Goal: Transaction & Acquisition: Purchase product/service

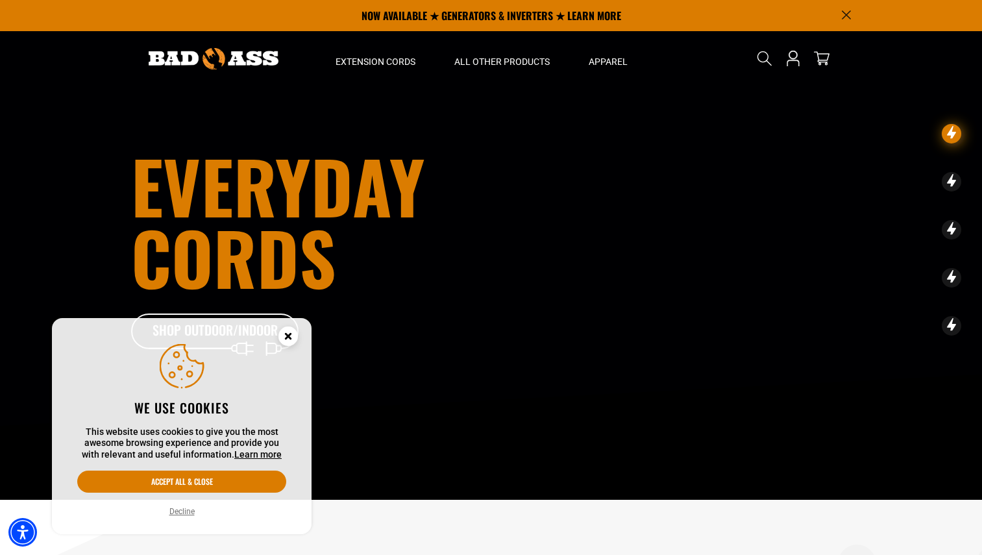
click at [845, 14] on icon "Announcement" at bounding box center [846, 14] width 9 height 9
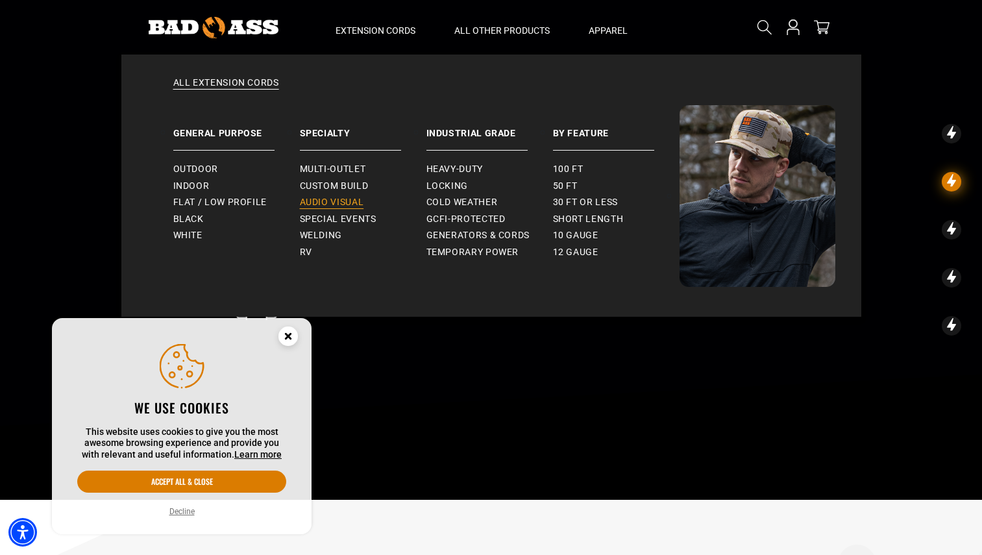
click at [345, 202] on span "Audio Visual" at bounding box center [332, 203] width 64 height 12
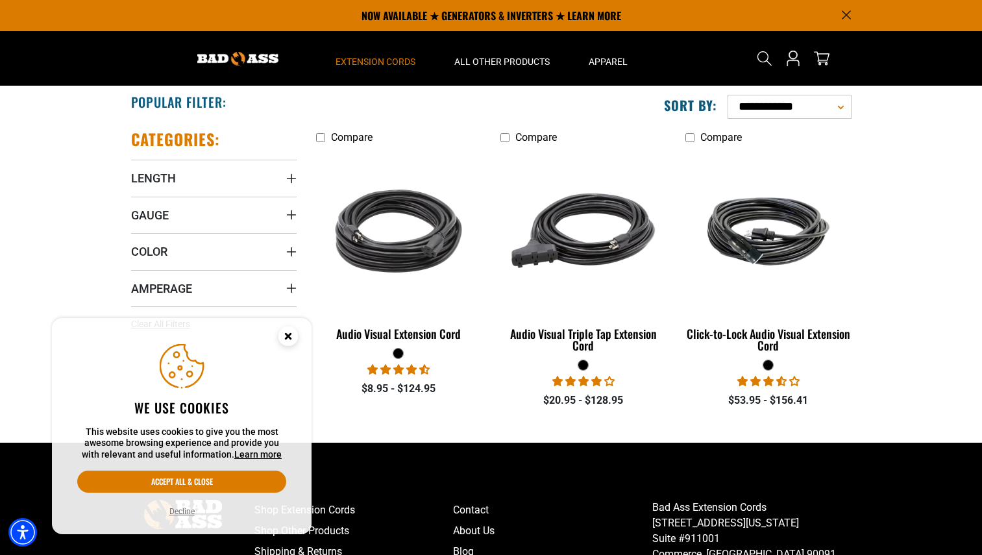
scroll to position [232, 0]
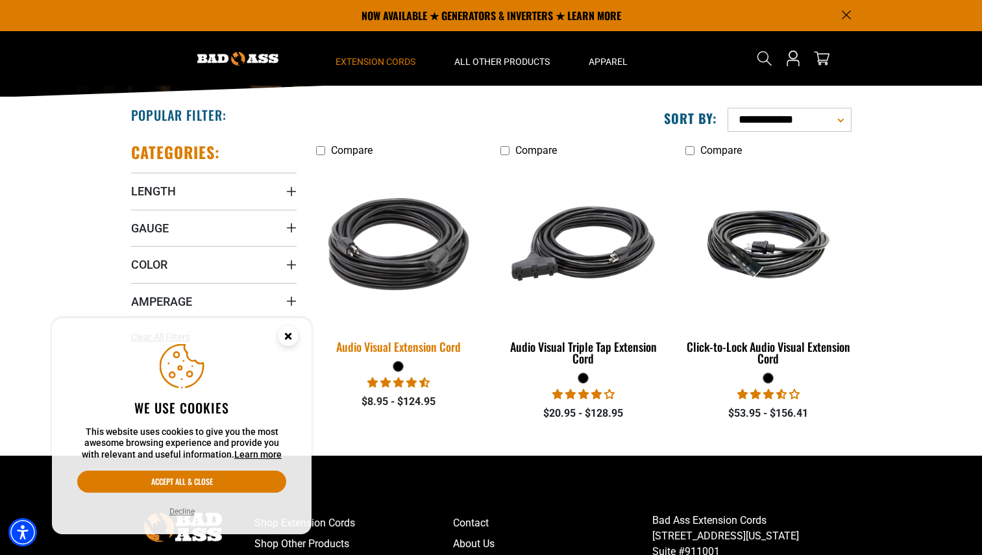
click at [411, 345] on div "Audio Visual Extension Cord" at bounding box center [399, 347] width 166 height 12
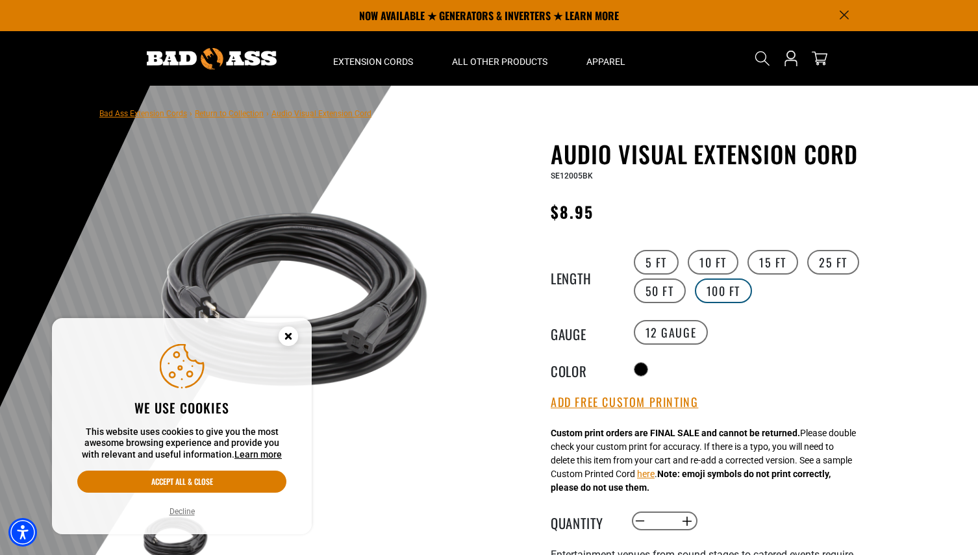
click at [724, 295] on label "100 FT" at bounding box center [724, 290] width 58 height 25
click at [669, 293] on label "50 FT" at bounding box center [660, 290] width 52 height 25
click at [832, 264] on label "25 FT" at bounding box center [833, 262] width 52 height 25
click at [711, 292] on label "100 FT" at bounding box center [724, 290] width 58 height 25
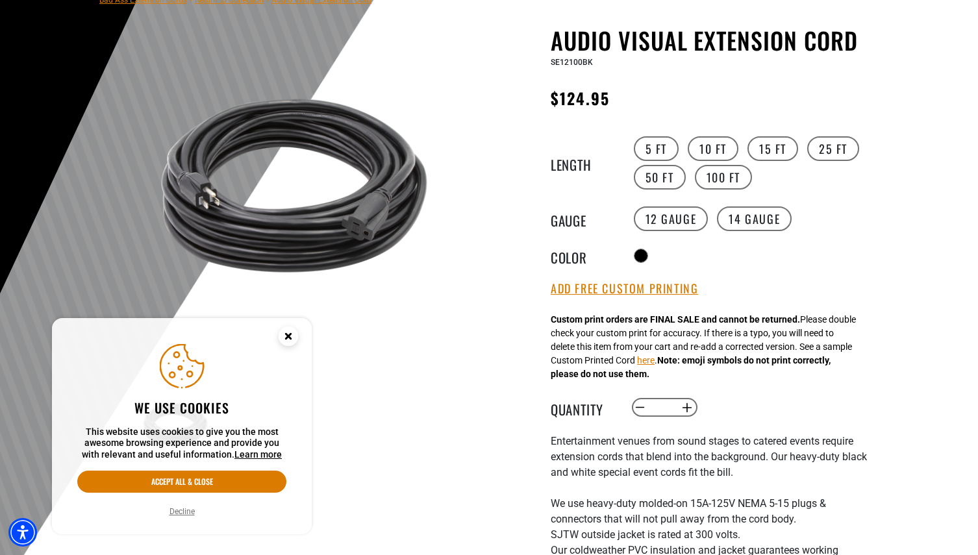
scroll to position [116, 0]
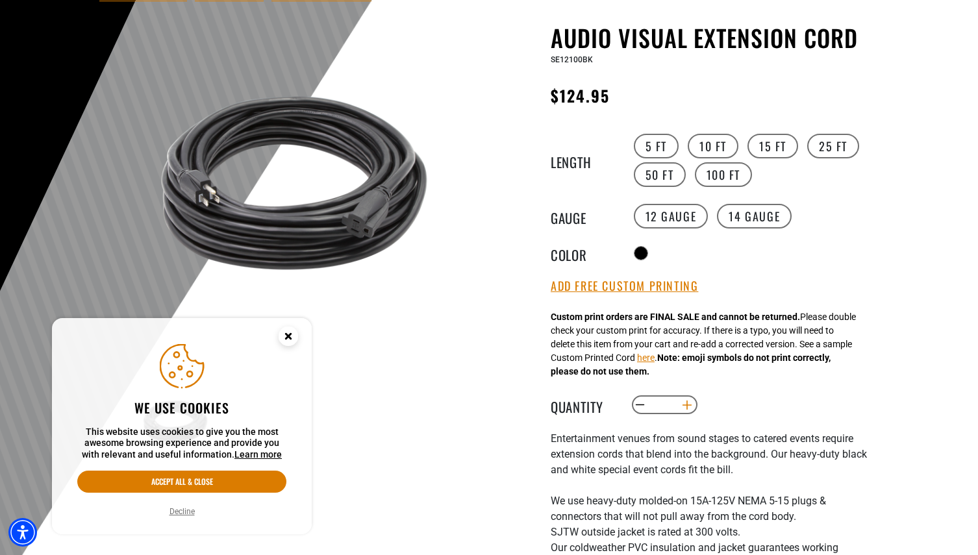
click at [681, 407] on button "Increase quantity for Audio Visual Extension Cord" at bounding box center [687, 405] width 20 height 22
type input "*"
click at [726, 393] on div "Audio Visual Extension Cord Audio Visual Extension Cord SE12100BK Regular price…" at bounding box center [709, 446] width 318 height 844
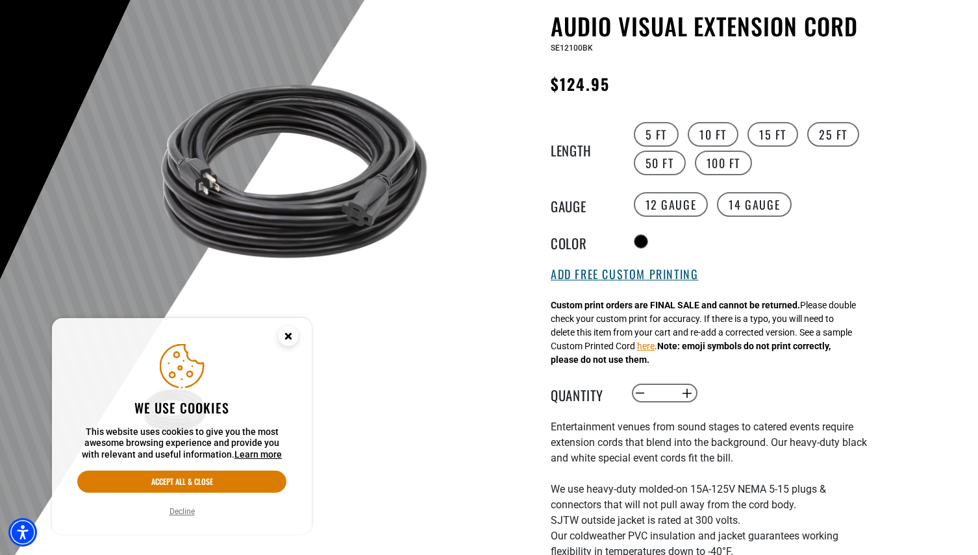
click at [667, 278] on button "Add Free Custom Printing" at bounding box center [623, 274] width 147 height 14
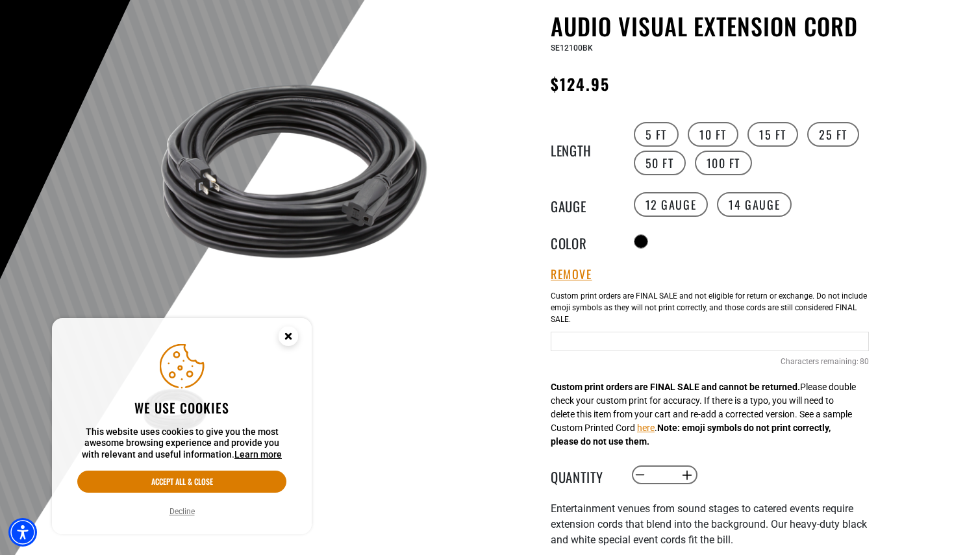
click at [621, 346] on input "Text field" at bounding box center [709, 341] width 318 height 19
type input "**********"
click at [751, 249] on div "Radio button" at bounding box center [749, 241] width 239 height 21
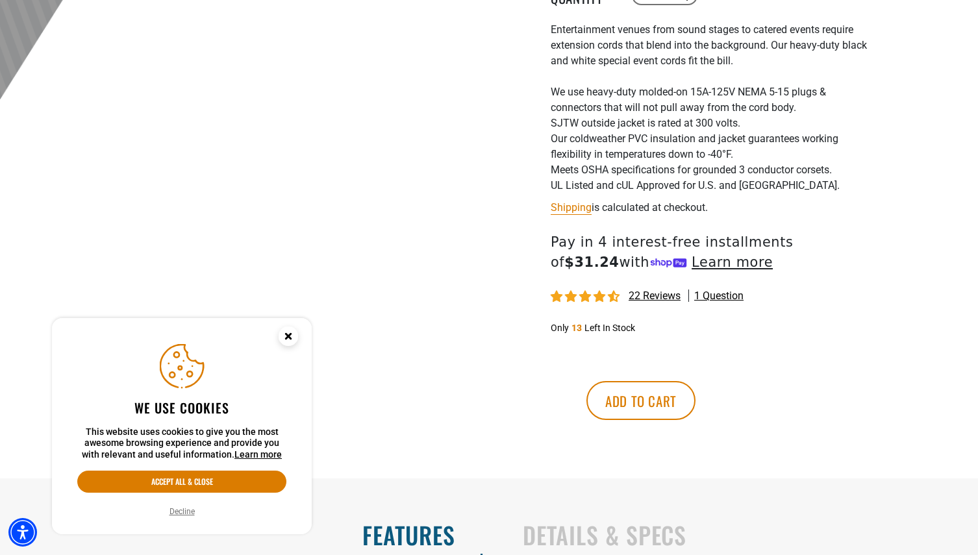
scroll to position [612, 0]
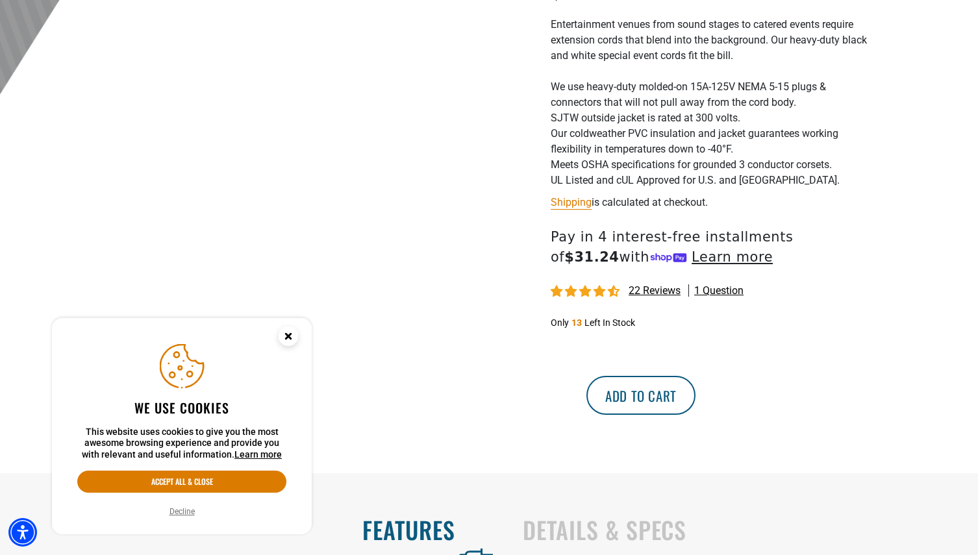
click at [695, 399] on button "Add to cart" at bounding box center [640, 395] width 109 height 39
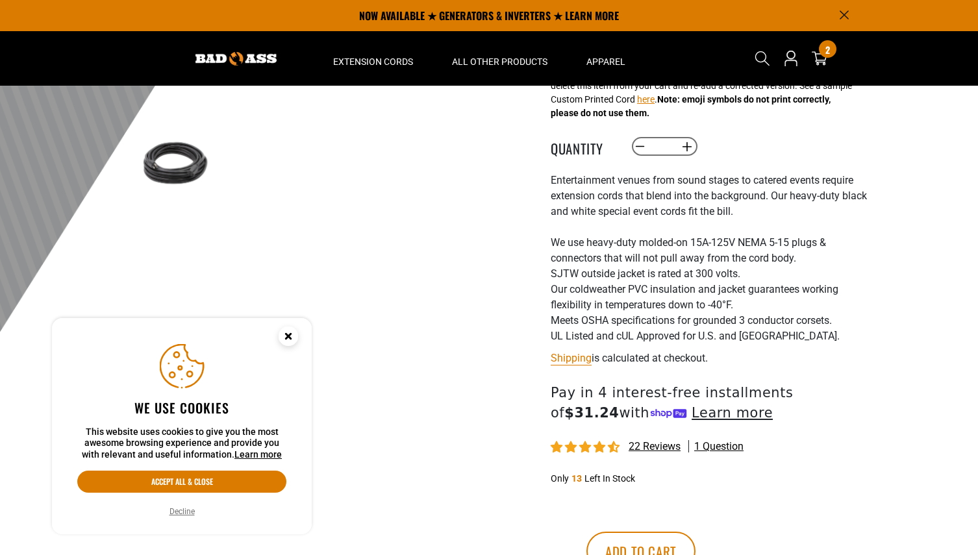
scroll to position [210, 0]
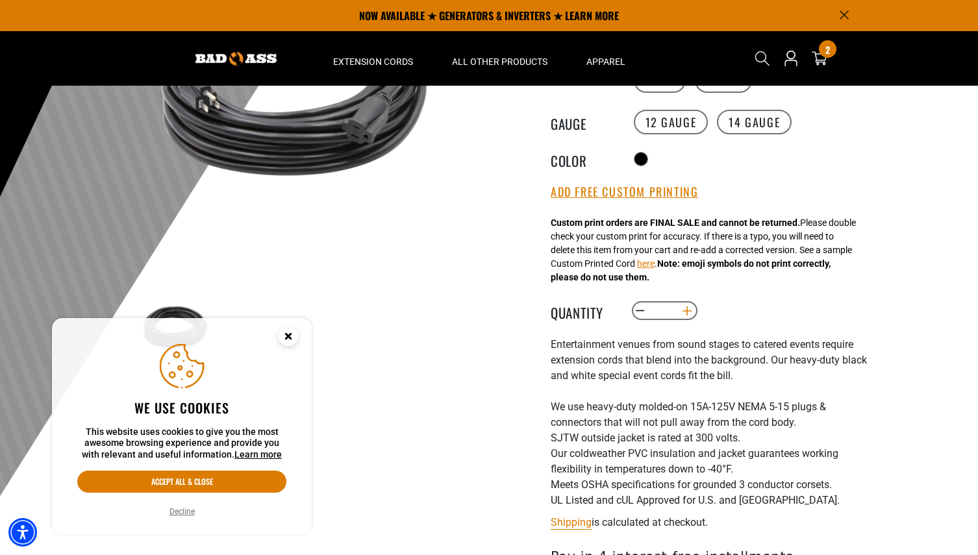
click at [688, 314] on button "Increase quantity for Audio Visual Extension Cord" at bounding box center [687, 311] width 20 height 22
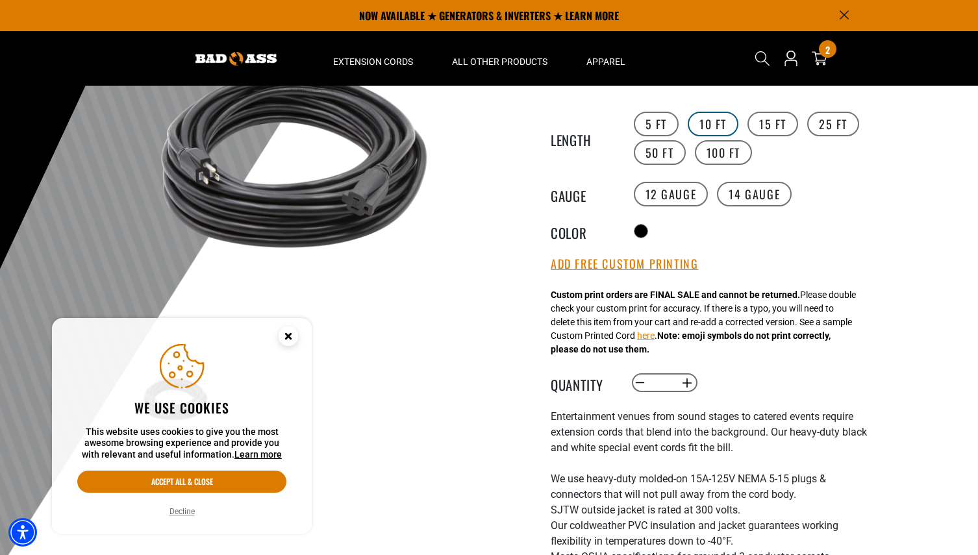
click at [716, 123] on label "10 FT" at bounding box center [712, 124] width 51 height 25
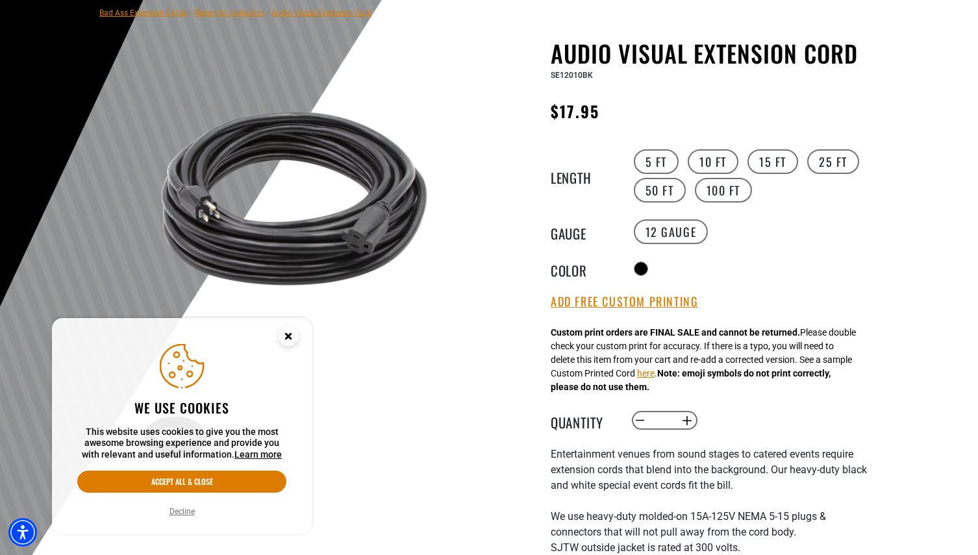
scroll to position [127, 0]
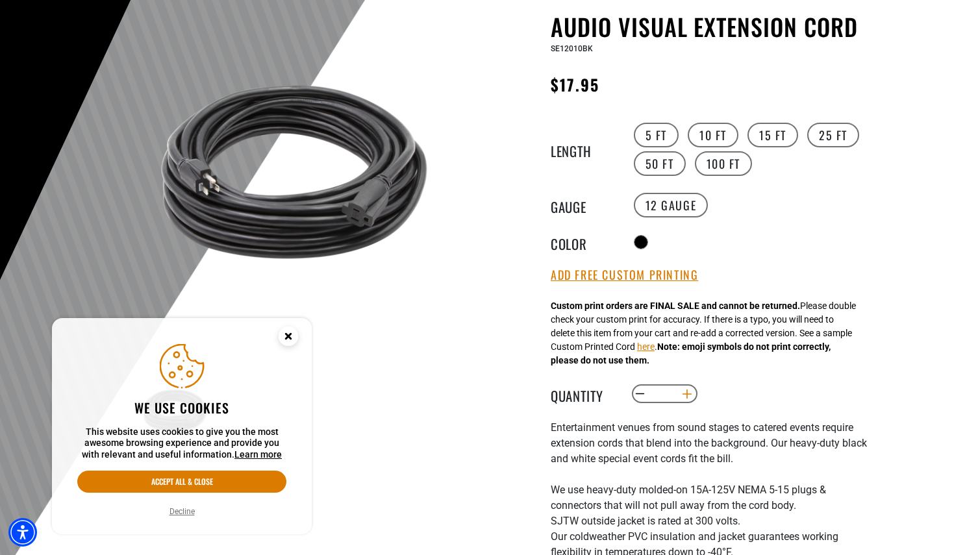
click at [691, 393] on button "Increase quantity for Audio Visual Extension Cord" at bounding box center [687, 394] width 20 height 22
click at [764, 126] on label "15 FT" at bounding box center [772, 135] width 51 height 25
click at [688, 396] on button "Increase quantity for Audio Visual Extension Cord" at bounding box center [687, 394] width 20 height 22
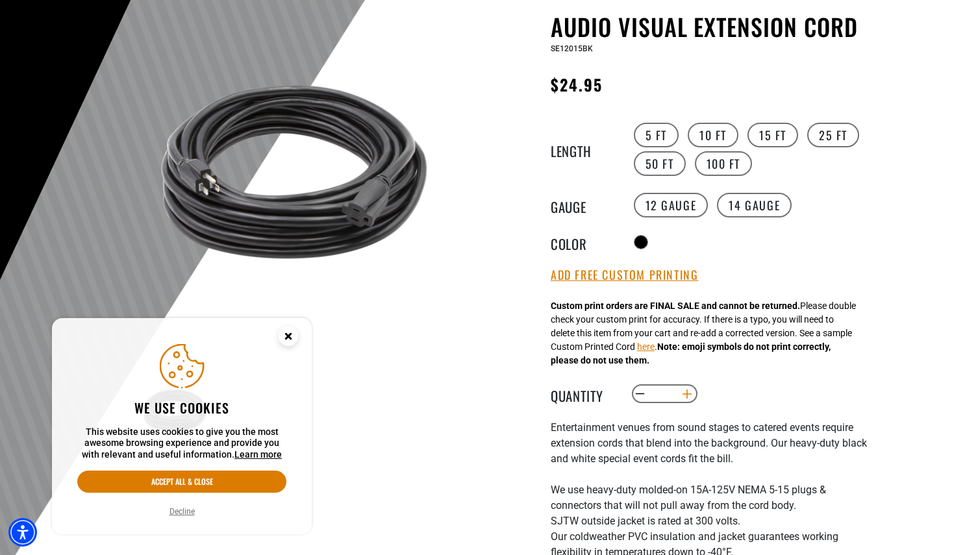
type input "*"
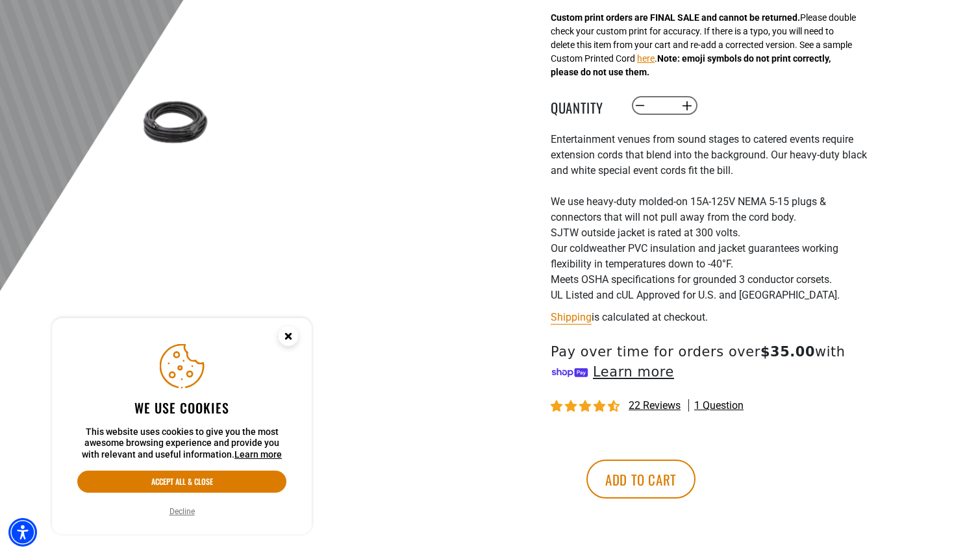
scroll to position [456, 0]
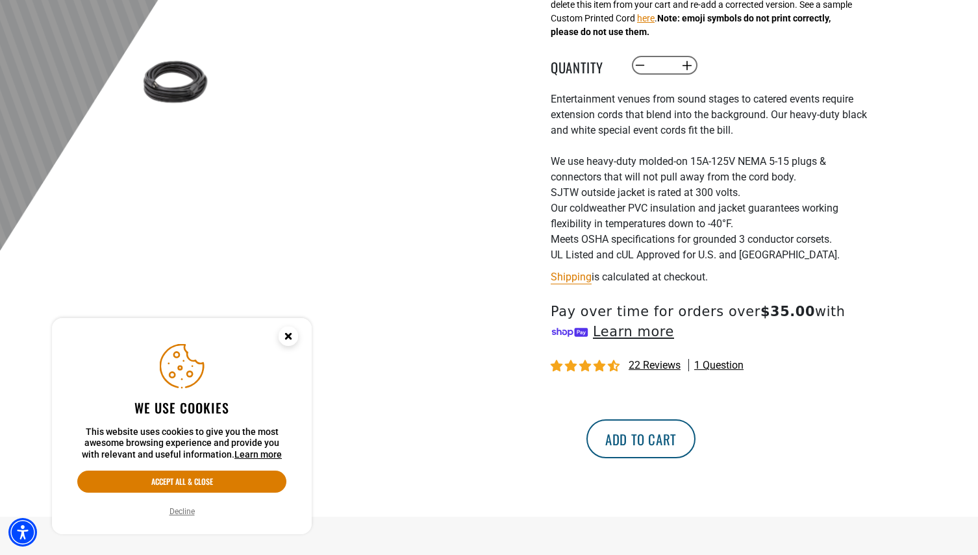
click at [695, 443] on button "Add to cart" at bounding box center [640, 438] width 109 height 39
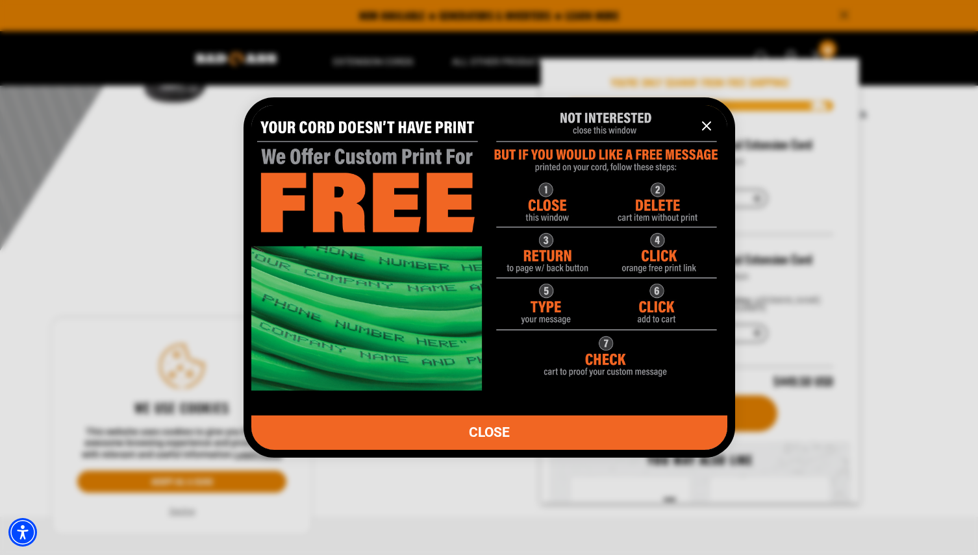
click at [702, 129] on icon "information" at bounding box center [706, 126] width 8 height 8
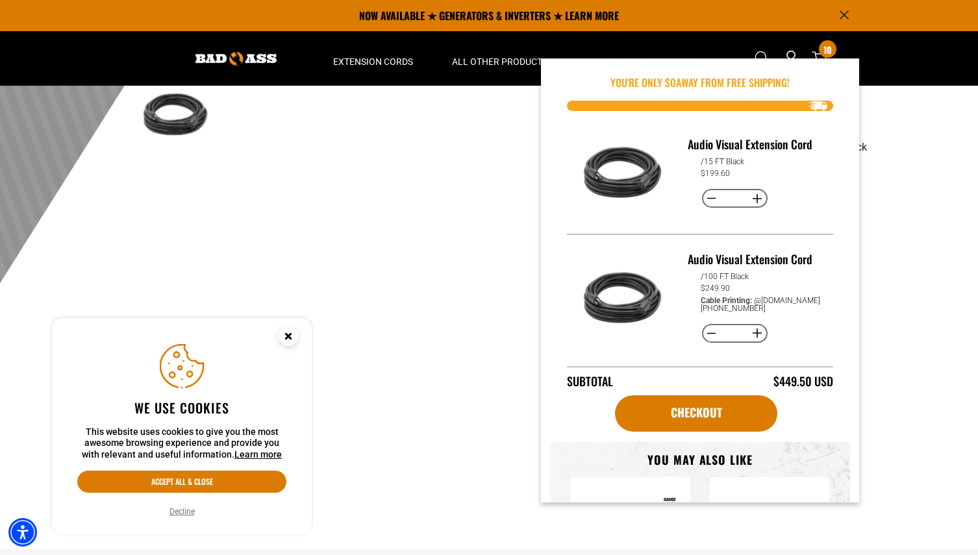
scroll to position [415, 0]
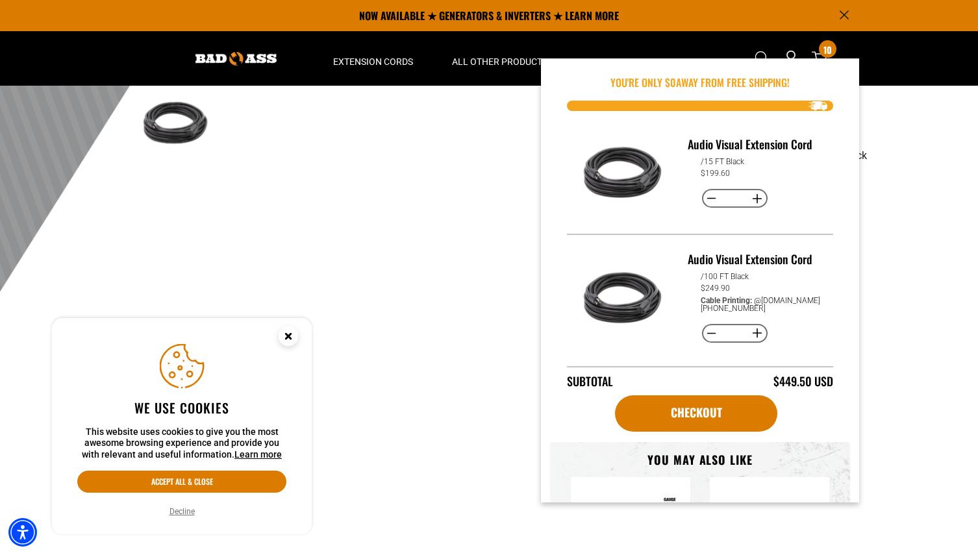
click at [708, 190] on button "Decrease quantity for Audio Visual Extension Cord" at bounding box center [712, 199] width 20 height 22
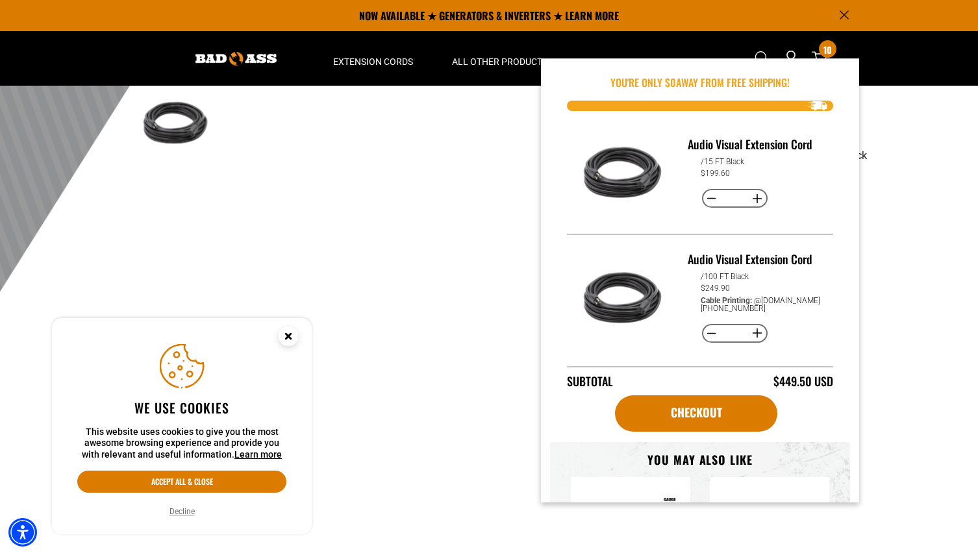
click at [708, 190] on button "Decrease quantity for Audio Visual Extension Cord" at bounding box center [712, 199] width 20 height 22
type input "*"
click at [708, 190] on button "Decrease quantity for Audio Visual Extension Cord" at bounding box center [712, 199] width 20 height 22
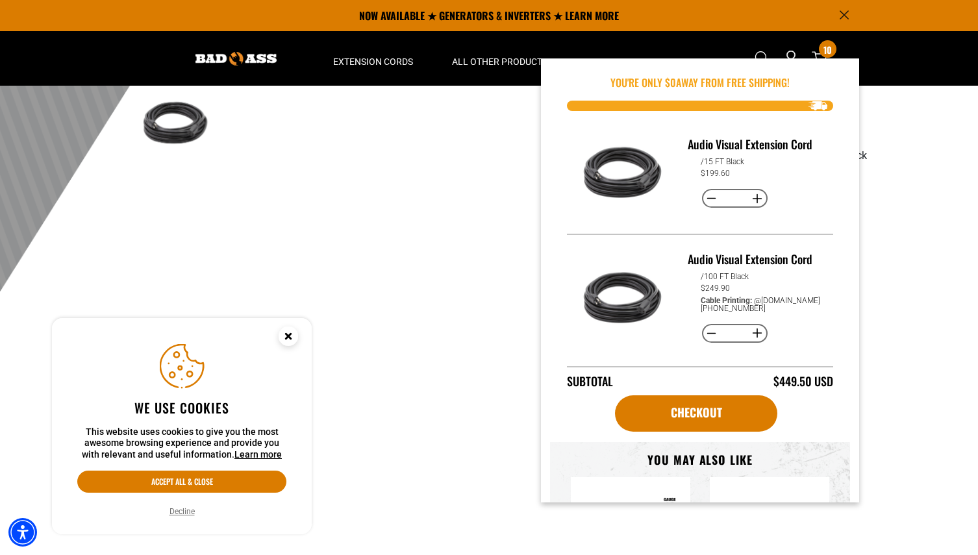
click at [869, 226] on div "Audio Visual Extension Cord Audio Visual Extension Cord SE12015BK Regular price…" at bounding box center [683, 141] width 389 height 832
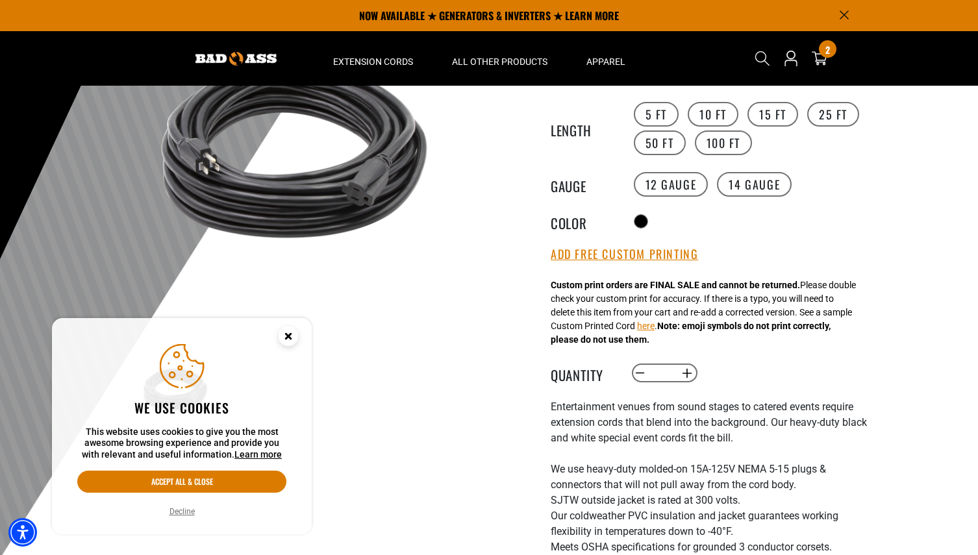
scroll to position [117, 0]
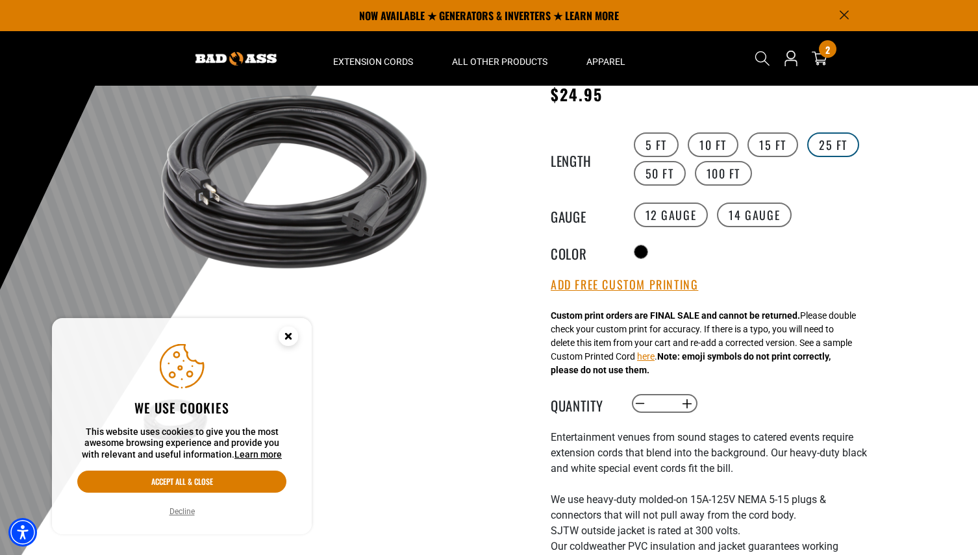
click at [819, 141] on label "25 FT" at bounding box center [833, 144] width 52 height 25
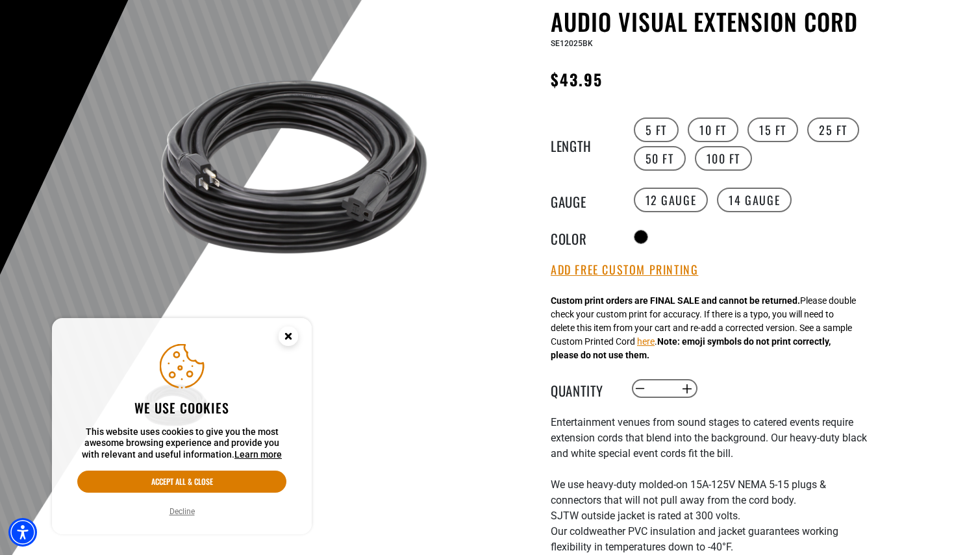
scroll to position [138, 0]
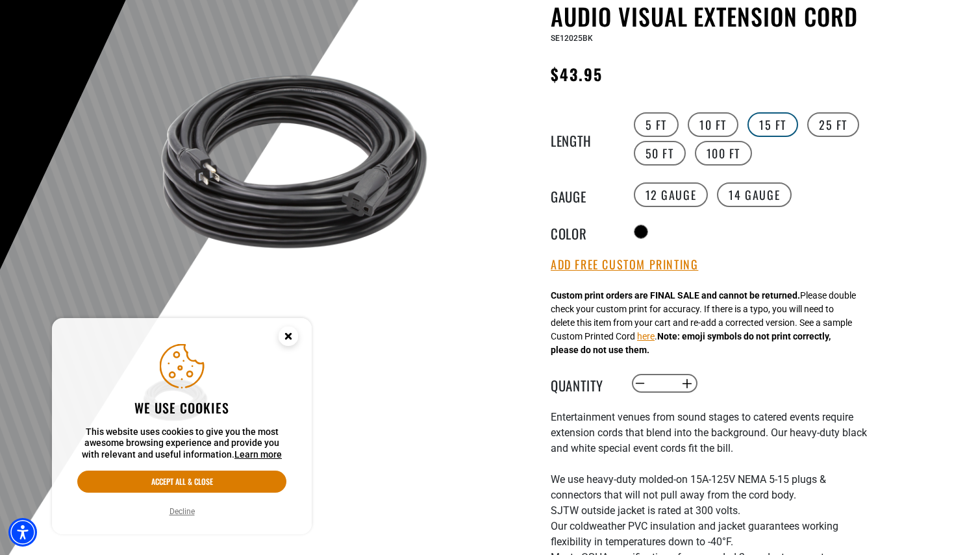
click at [766, 136] on label "15 FT" at bounding box center [772, 124] width 51 height 25
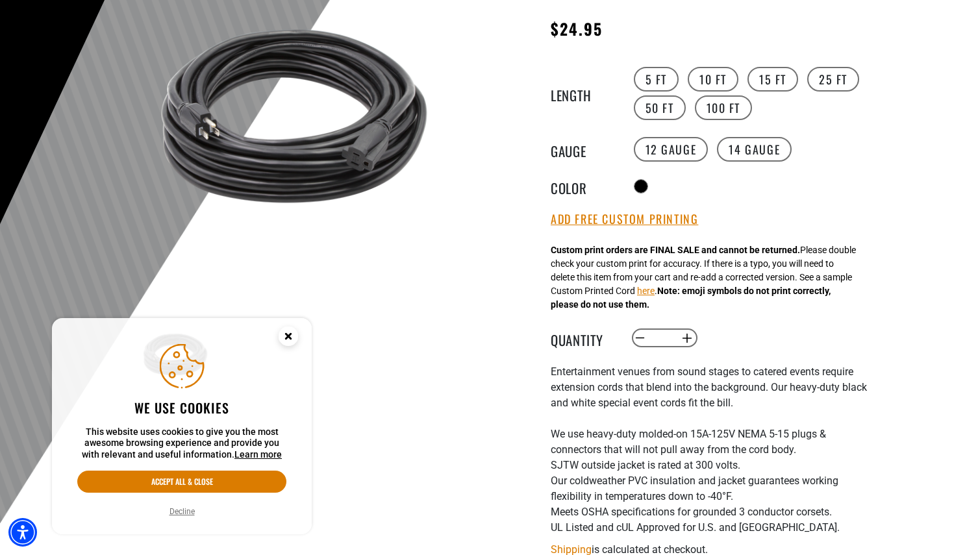
scroll to position [201, 0]
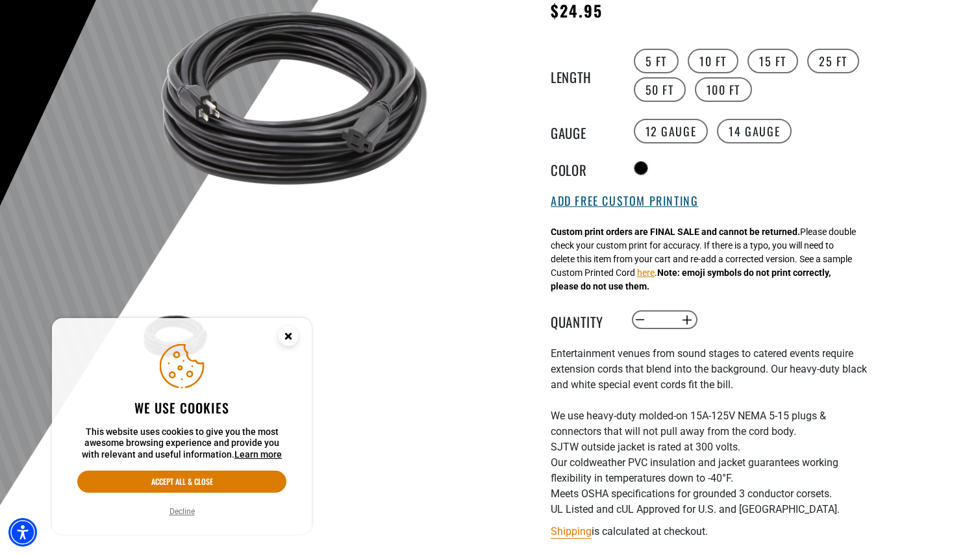
click at [638, 208] on button "Add Free Custom Printing" at bounding box center [623, 201] width 147 height 14
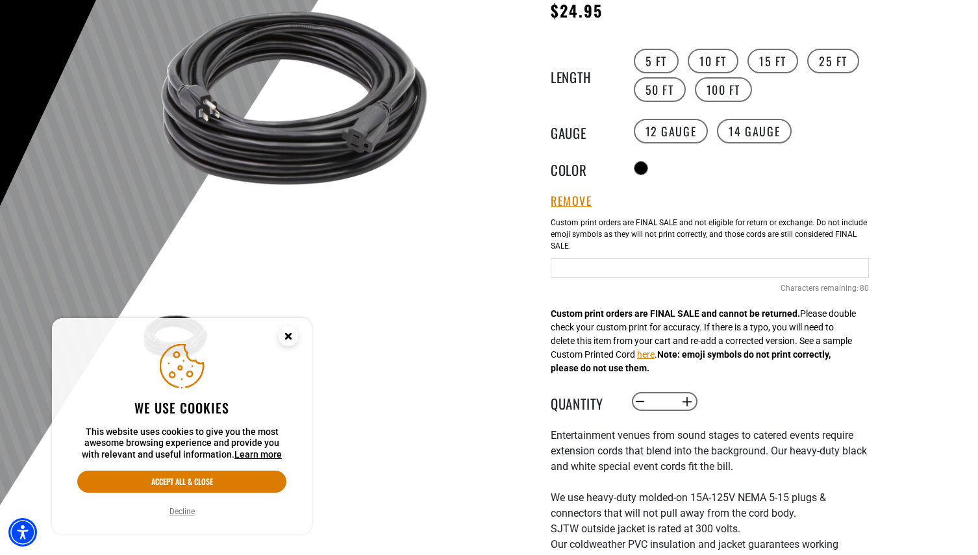
click at [630, 278] on input "Text field" at bounding box center [709, 267] width 318 height 19
type input "**********"
click at [480, 406] on div "1 of 1 Previous Next Previous Next 1 2 3 4" at bounding box center [293, 396] width 389 height 914
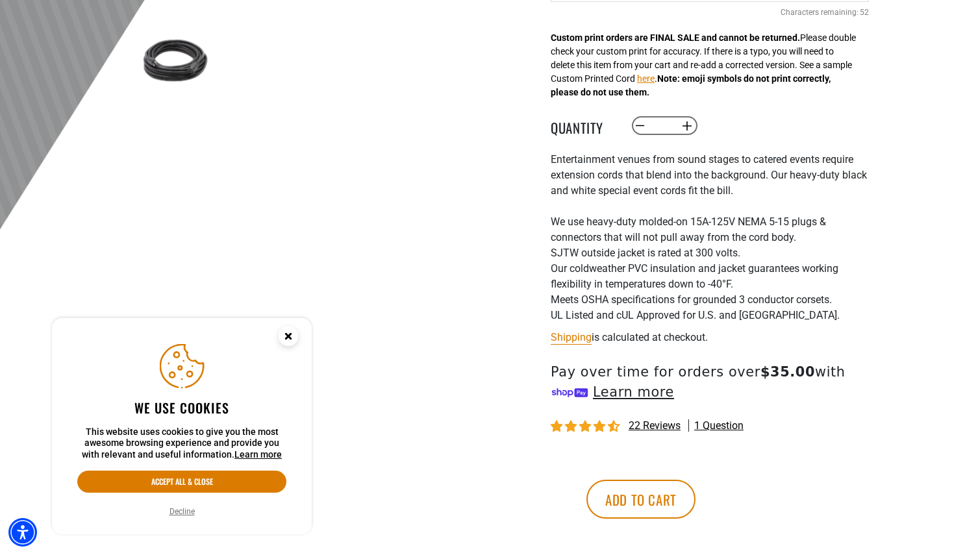
scroll to position [505, 0]
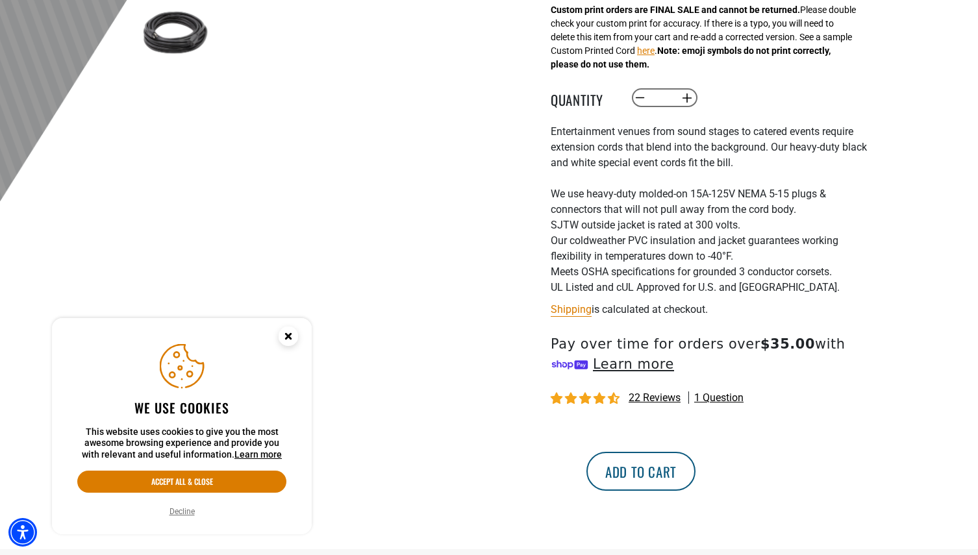
click at [695, 476] on button "Add to cart" at bounding box center [640, 471] width 109 height 39
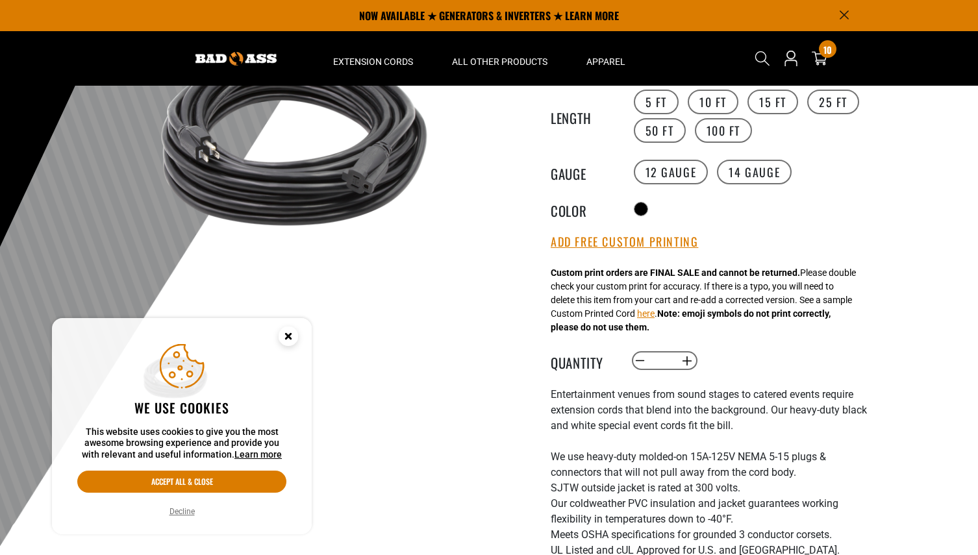
scroll to position [144, 0]
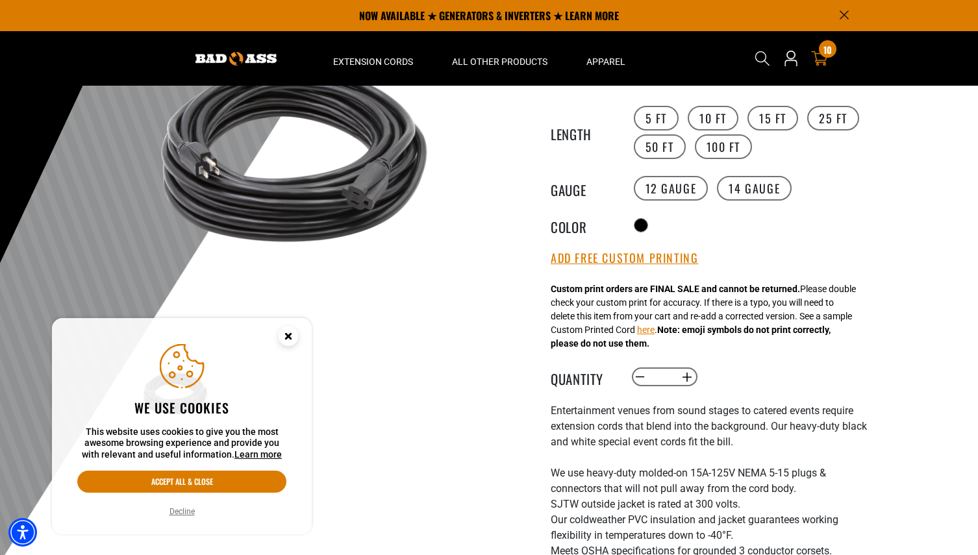
click at [817, 61] on icon at bounding box center [819, 58] width 17 height 17
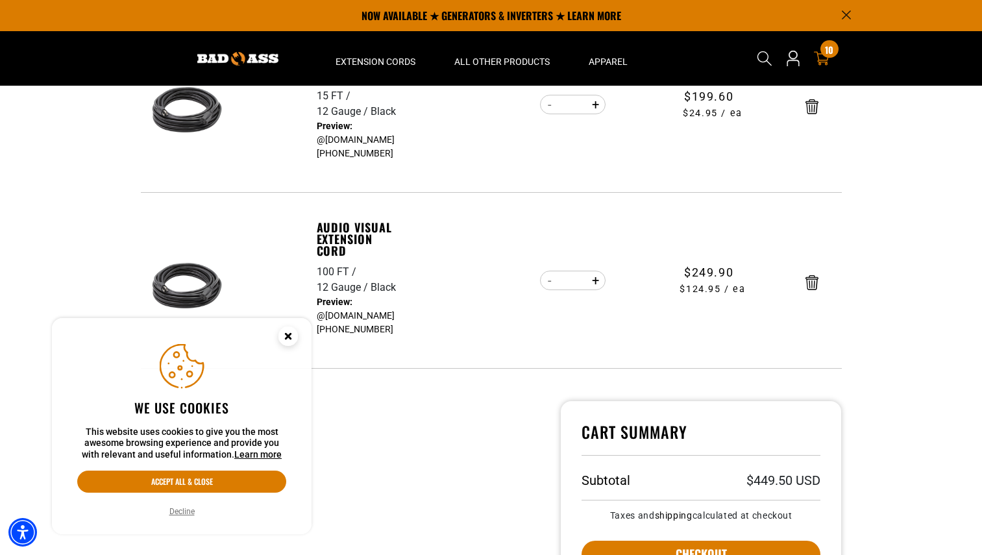
scroll to position [230, 0]
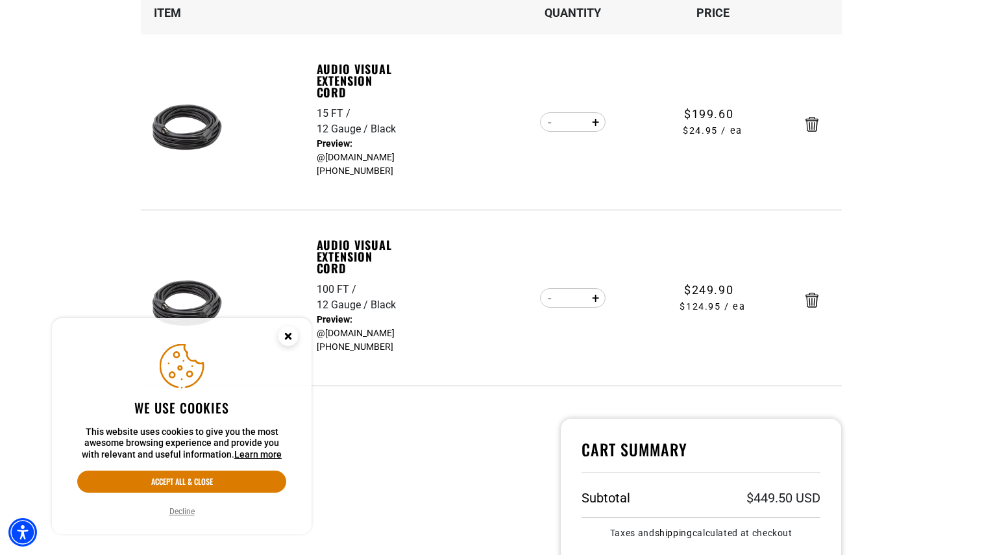
click at [291, 340] on circle "Close this option" at bounding box center [287, 336] width 19 height 19
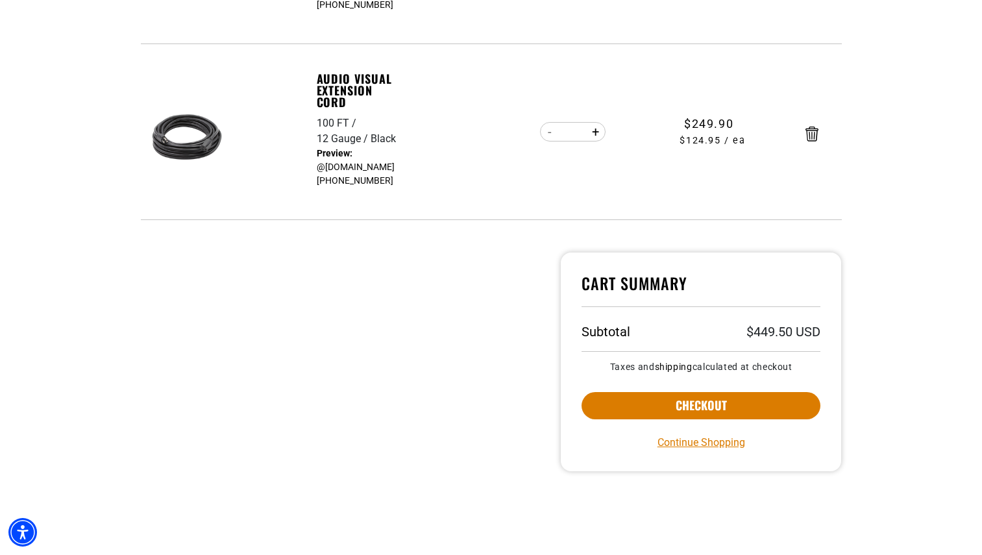
scroll to position [404, 0]
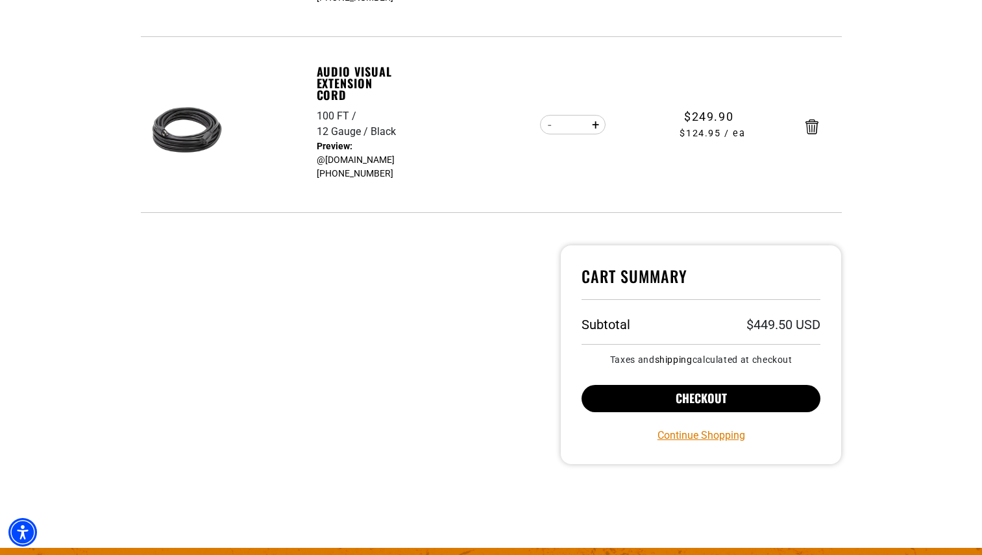
click at [665, 400] on button "Checkout" at bounding box center [702, 398] width 240 height 27
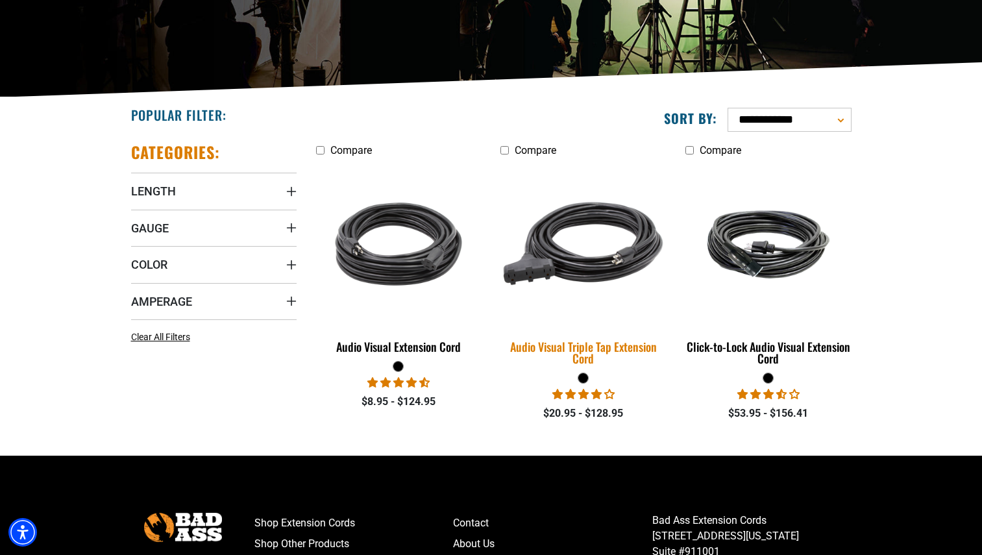
click at [598, 347] on div "Audio Visual Triple Tap Extension Cord" at bounding box center [583, 352] width 166 height 23
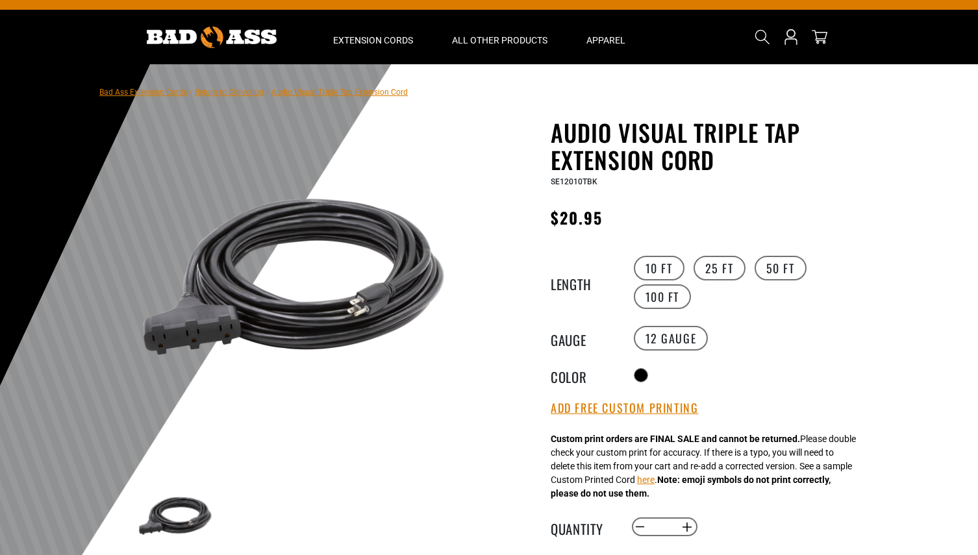
scroll to position [23, 0]
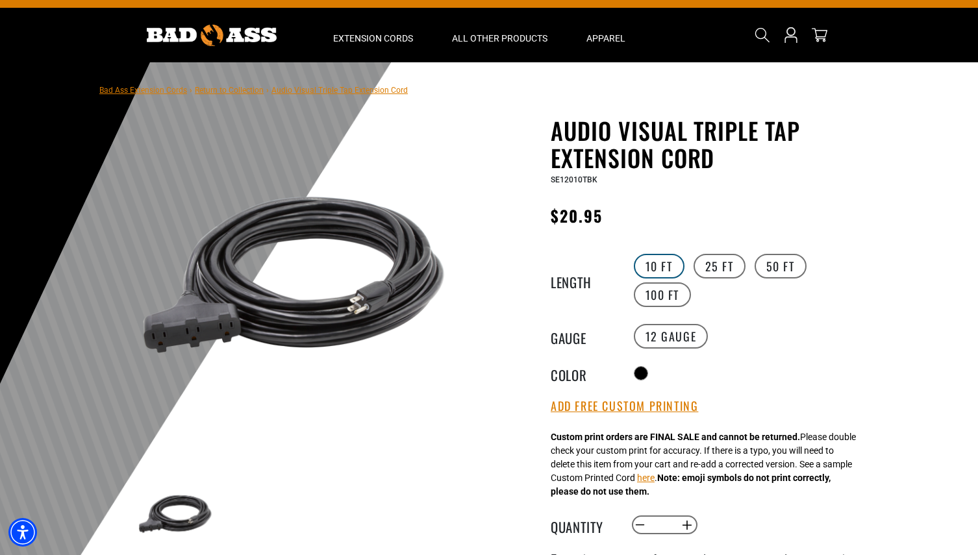
click at [670, 267] on label "10 FT" at bounding box center [659, 266] width 51 height 25
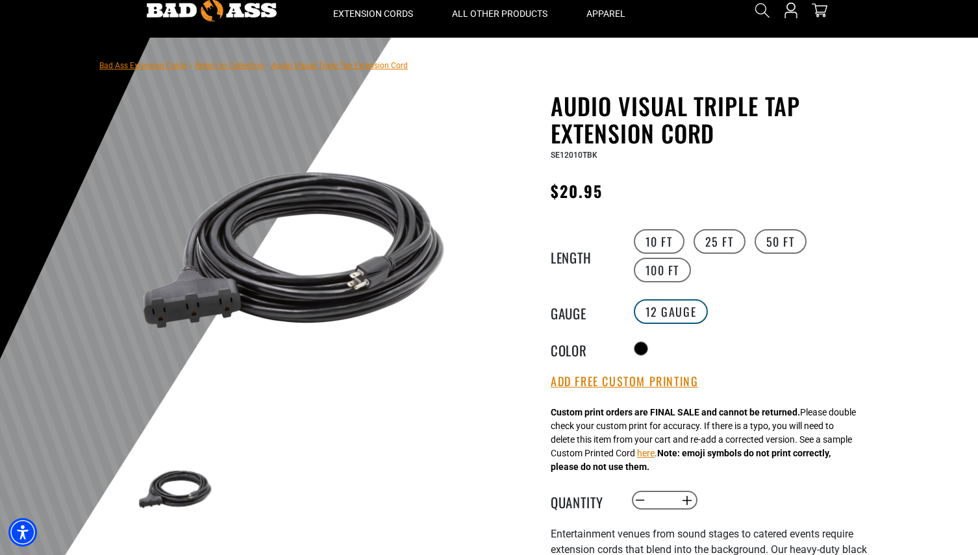
scroll to position [50, 0]
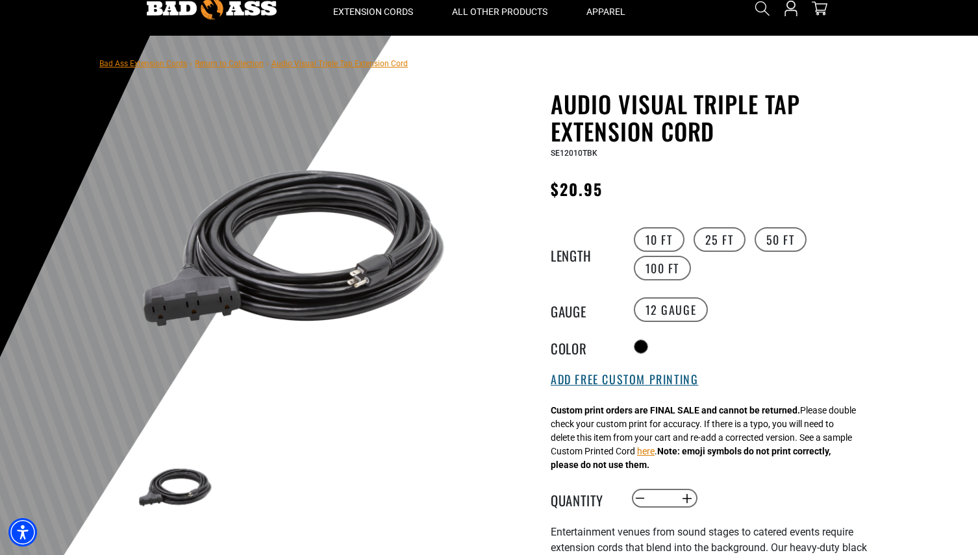
click at [661, 382] on button "Add Free Custom Printing" at bounding box center [623, 380] width 147 height 14
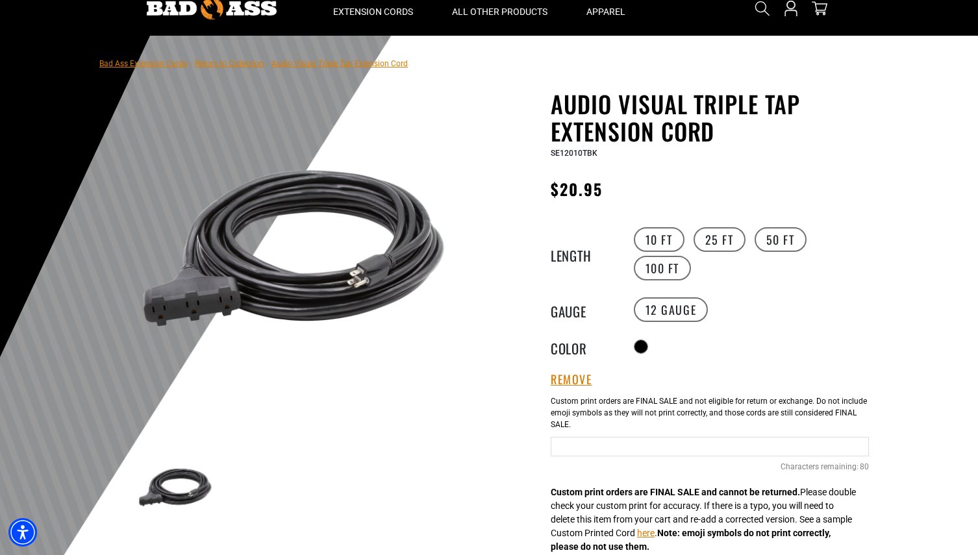
click at [603, 453] on input "Text field" at bounding box center [709, 446] width 318 height 19
type input "**********"
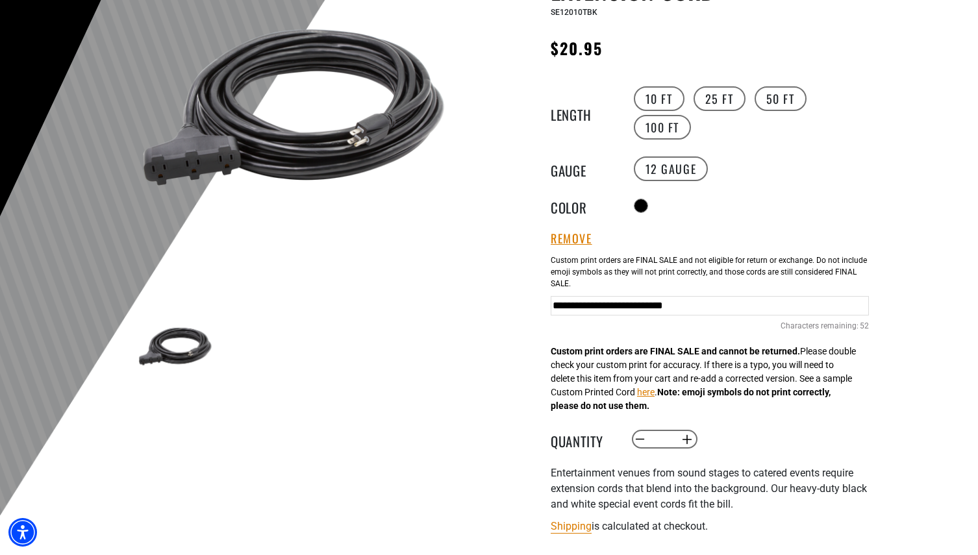
scroll to position [264, 0]
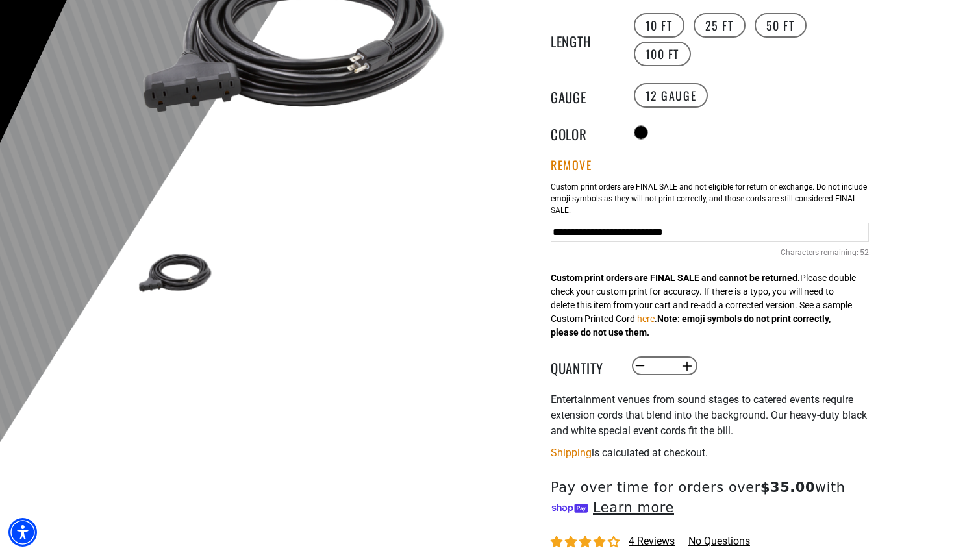
click at [676, 370] on input "*" at bounding box center [663, 366] width 27 height 22
click at [682, 373] on button "Increase quantity for Audio Visual Triple Tap Extension Cord" at bounding box center [687, 366] width 20 height 22
click at [687, 370] on button "Increase quantity for Audio Visual Triple Tap Extension Cord" at bounding box center [687, 366] width 20 height 22
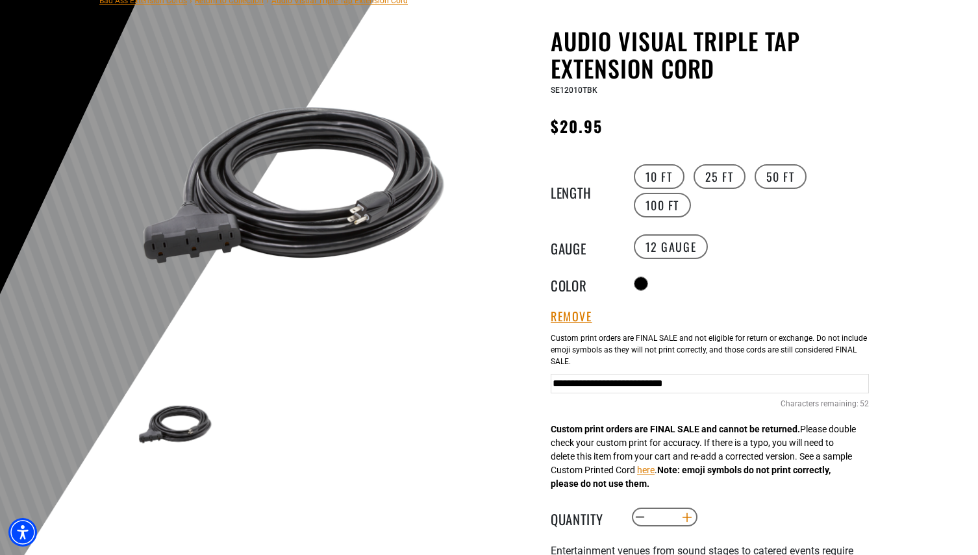
scroll to position [120, 0]
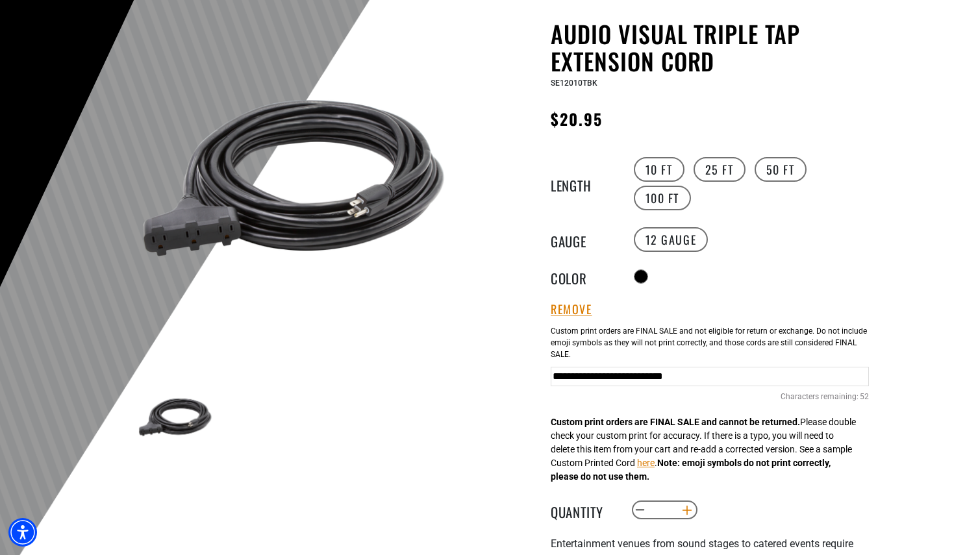
click at [681, 516] on button "Increase quantity for Audio Visual Triple Tap Extension Cord" at bounding box center [687, 510] width 20 height 22
click at [687, 512] on button "Increase quantity for Audio Visual Triple Tap Extension Cord" at bounding box center [687, 510] width 20 height 22
type input "*"
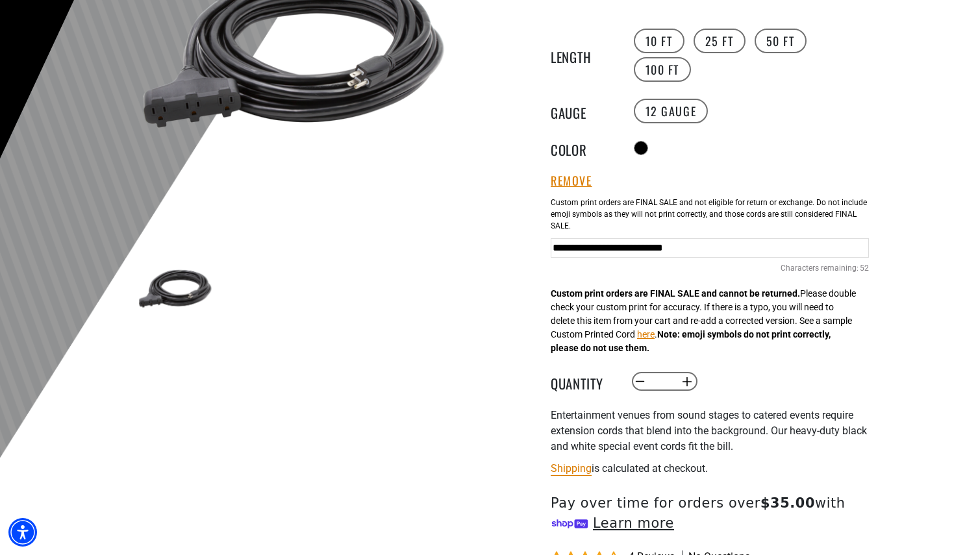
scroll to position [352, 0]
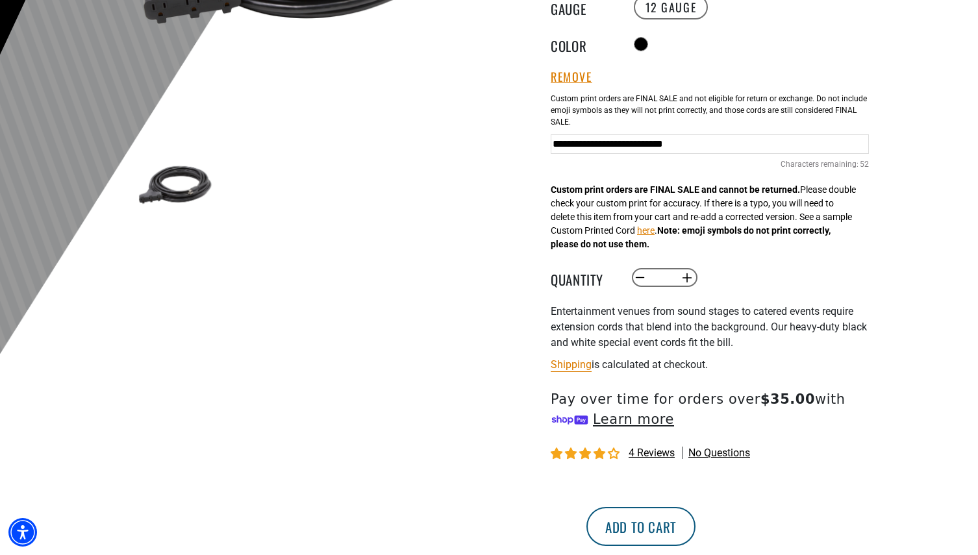
click at [695, 522] on button "Add to cart" at bounding box center [640, 526] width 109 height 39
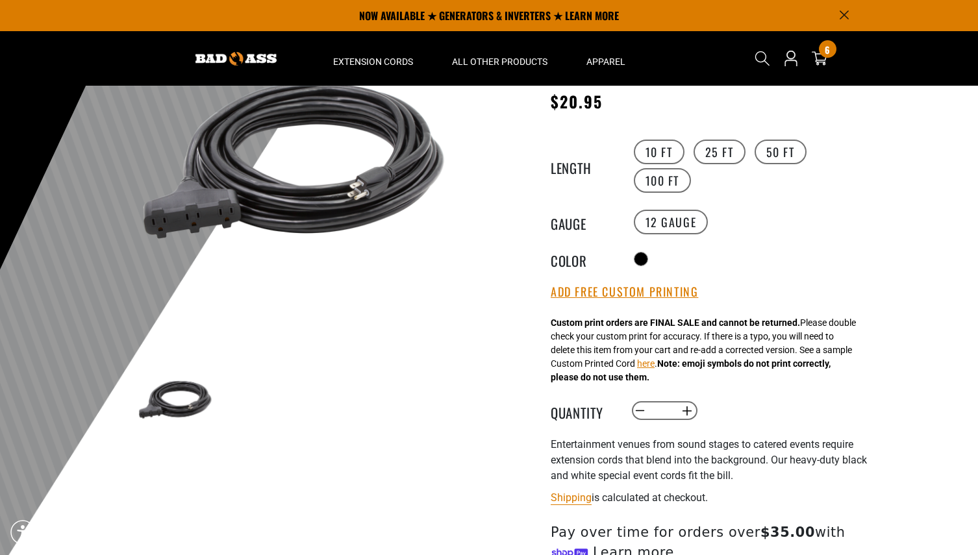
scroll to position [134, 0]
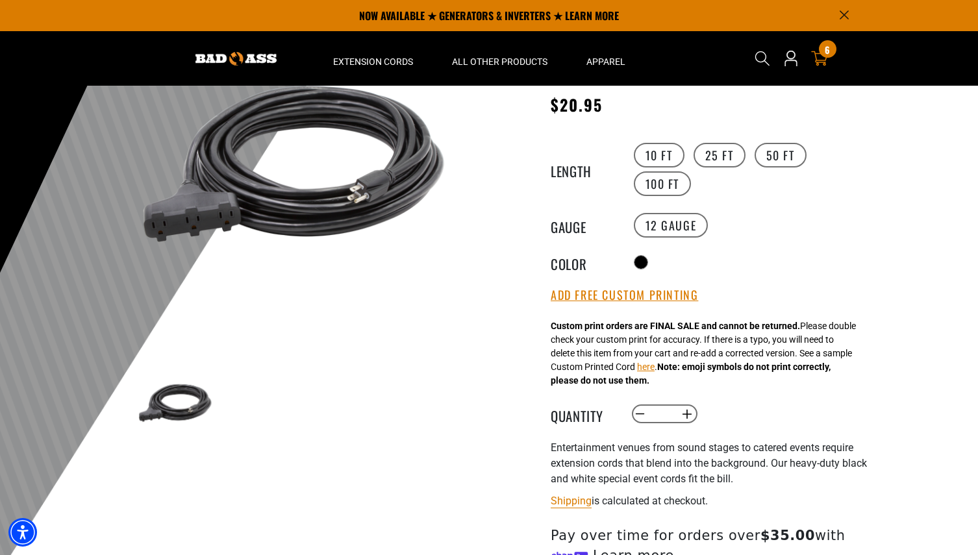
click at [821, 55] on div "6 6 items" at bounding box center [828, 49] width 18 height 18
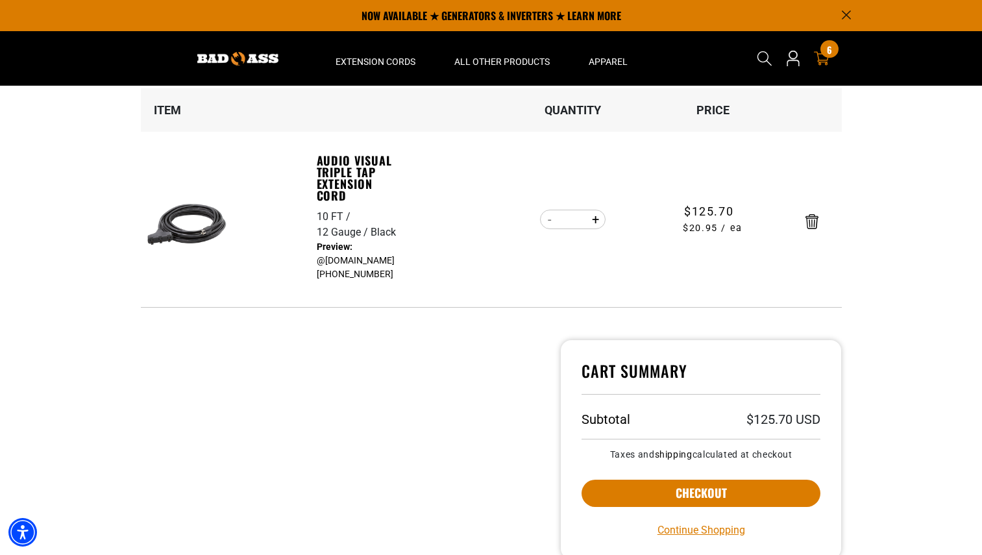
scroll to position [125, 0]
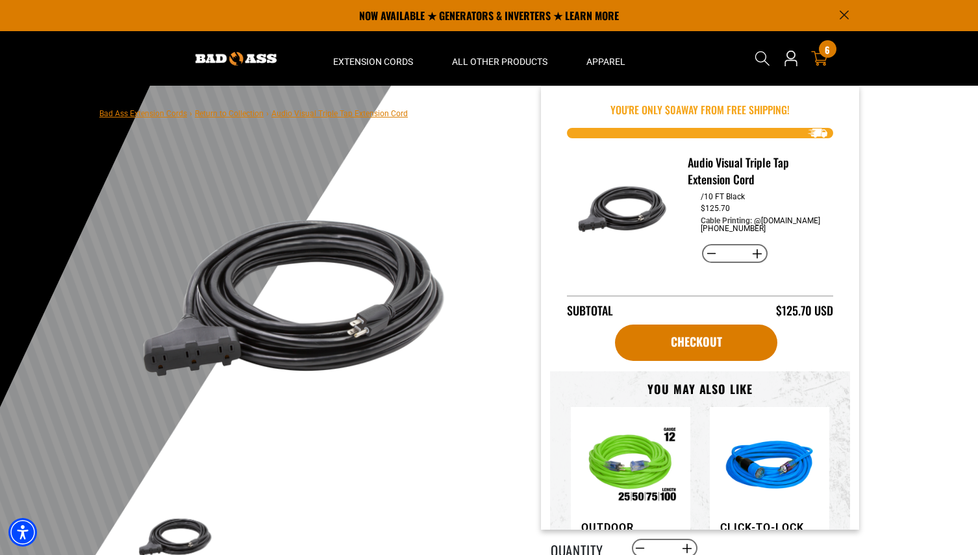
click at [822, 57] on icon at bounding box center [819, 58] width 17 height 17
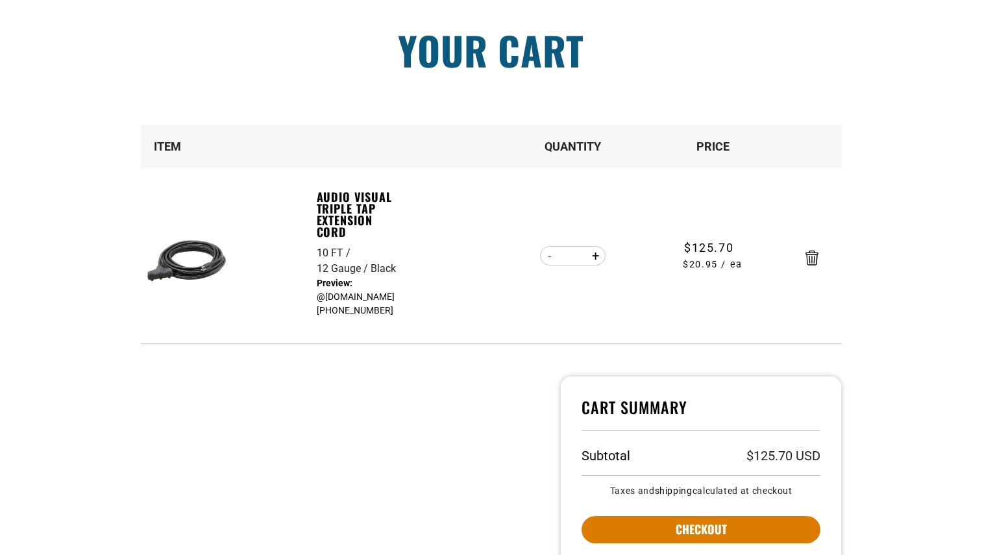
scroll to position [119, 0]
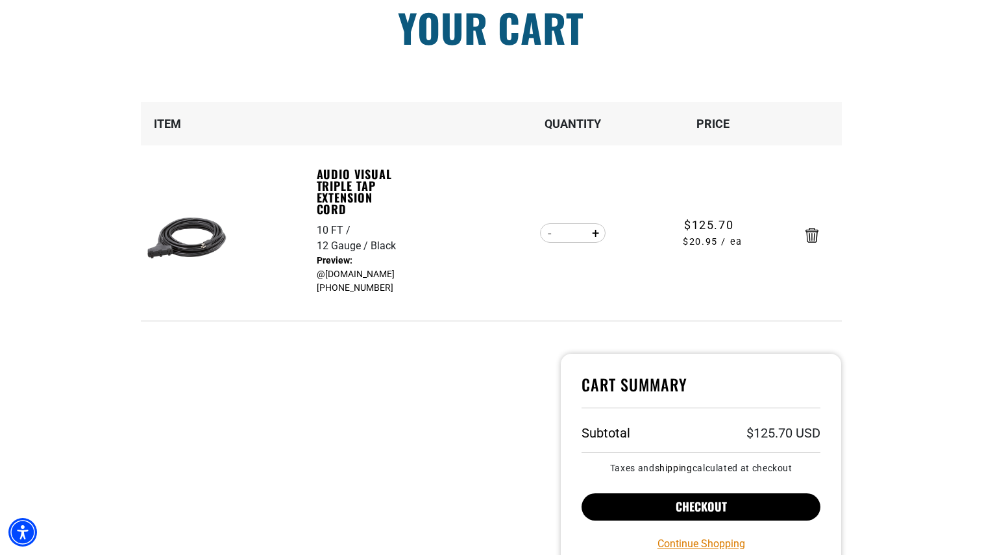
click at [682, 506] on button "Checkout" at bounding box center [702, 506] width 240 height 27
